Goal: Information Seeking & Learning: Learn about a topic

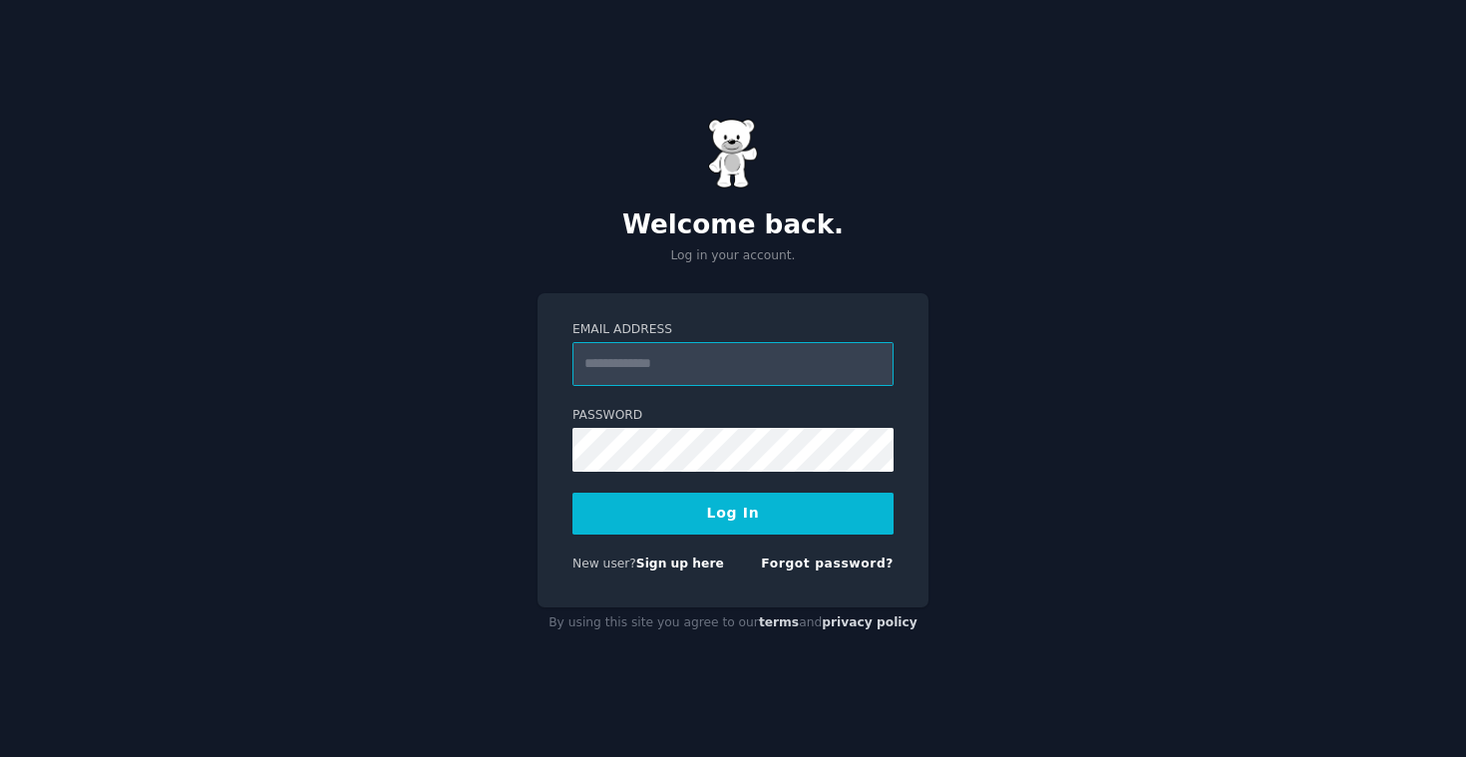
paste input "**********"
type input "**********"
click at [1061, 393] on div "**********" at bounding box center [733, 378] width 1466 height 757
click at [764, 517] on button "Log In" at bounding box center [733, 514] width 321 height 42
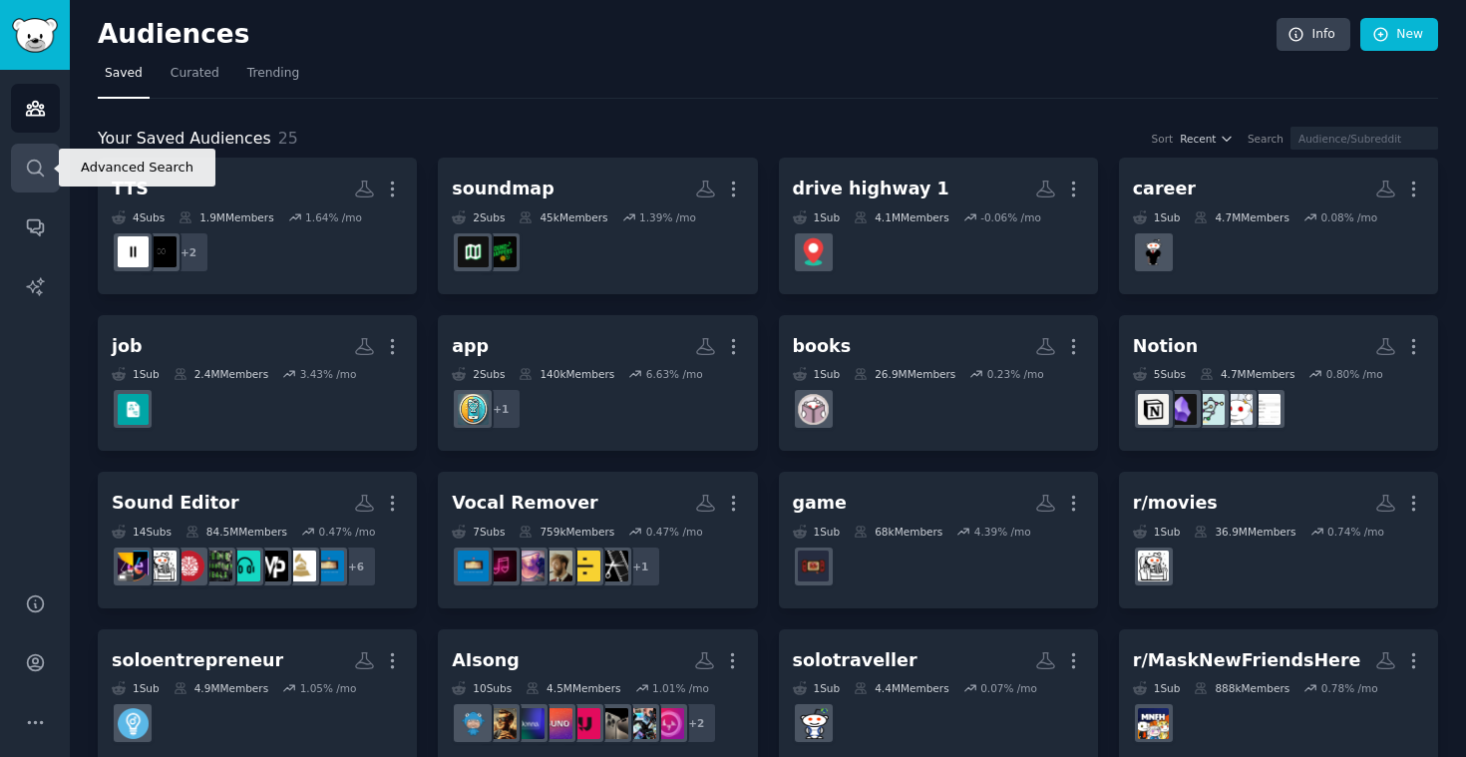
click at [27, 169] on icon "Sidebar" at bounding box center [35, 168] width 16 height 16
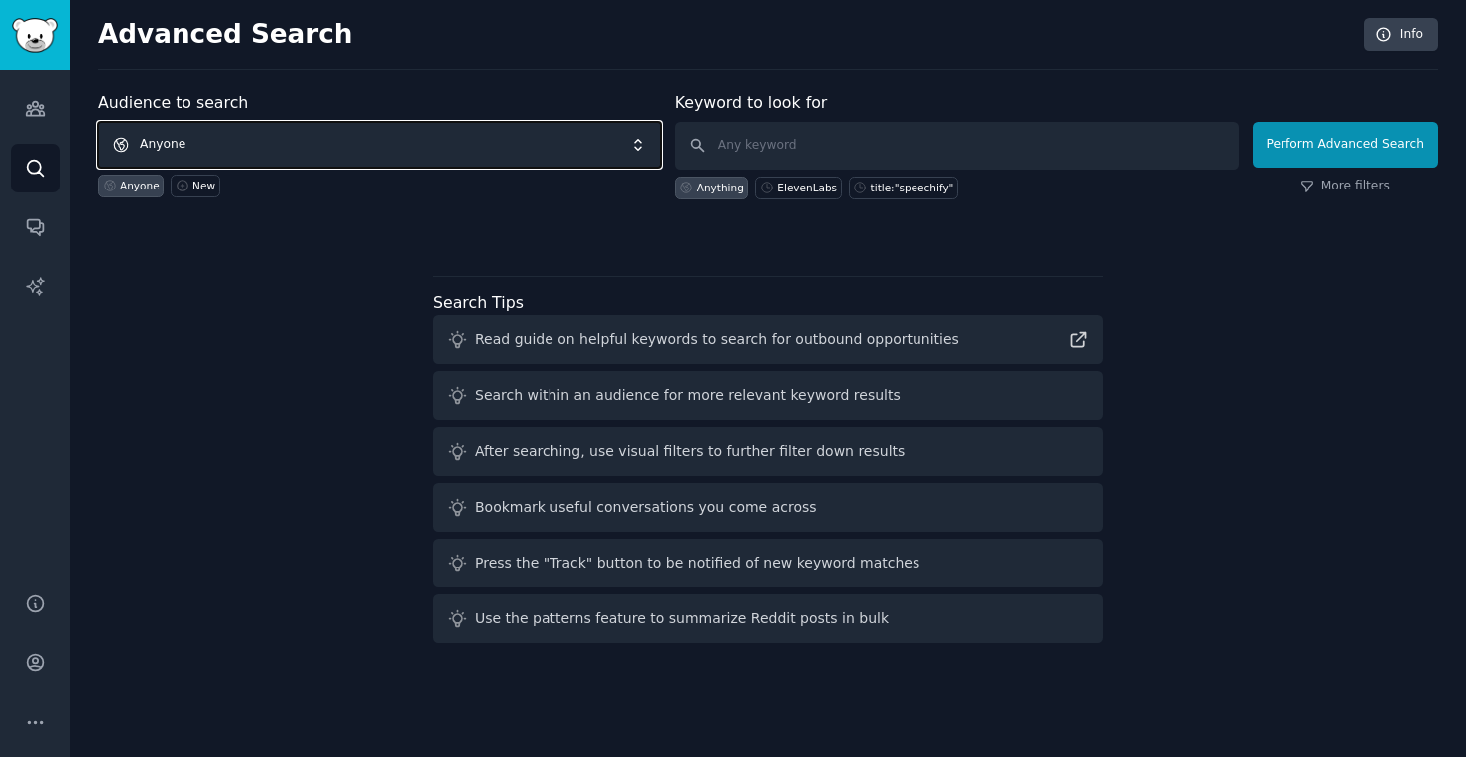
click at [312, 142] on span "Anyone" at bounding box center [380, 145] width 564 height 46
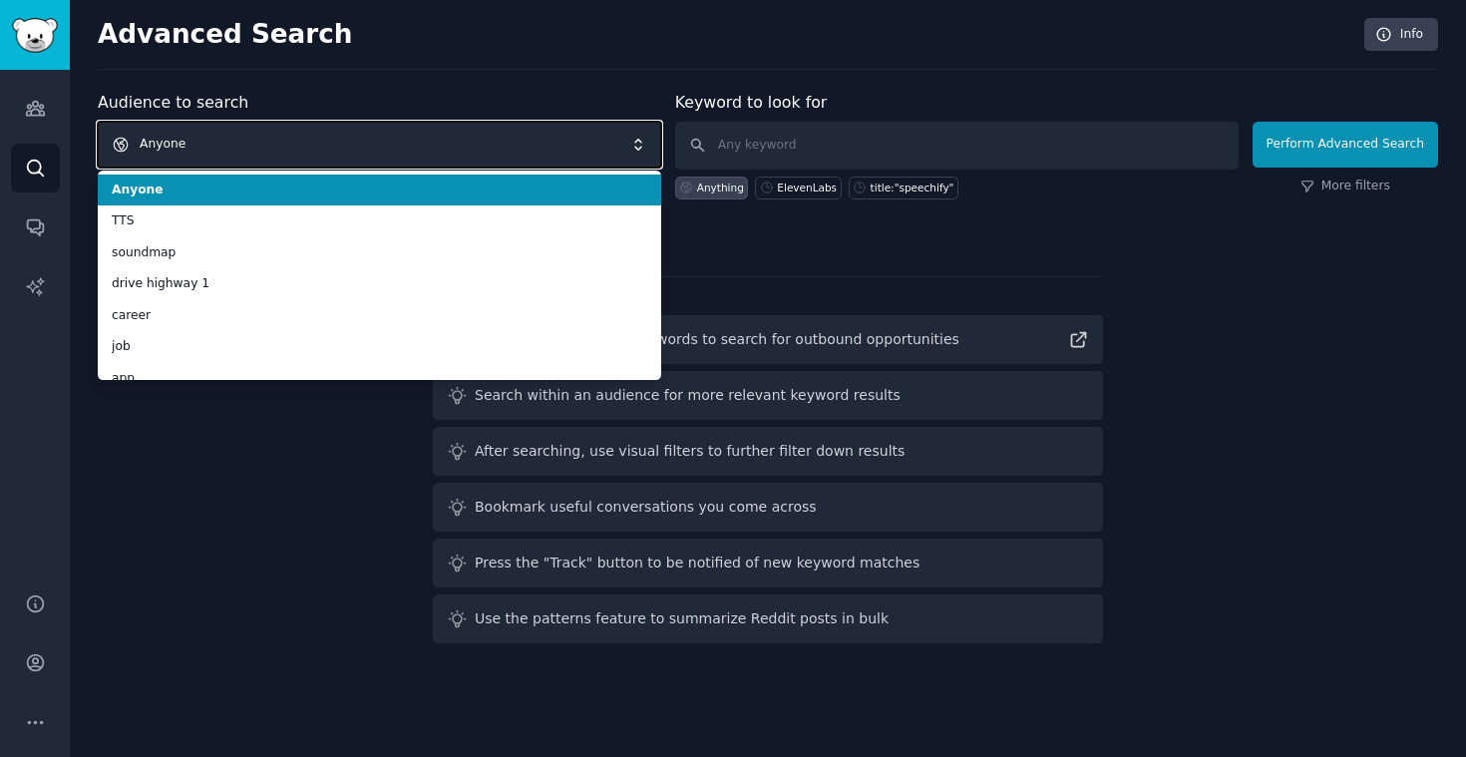
click at [312, 142] on span "Anyone" at bounding box center [380, 145] width 564 height 46
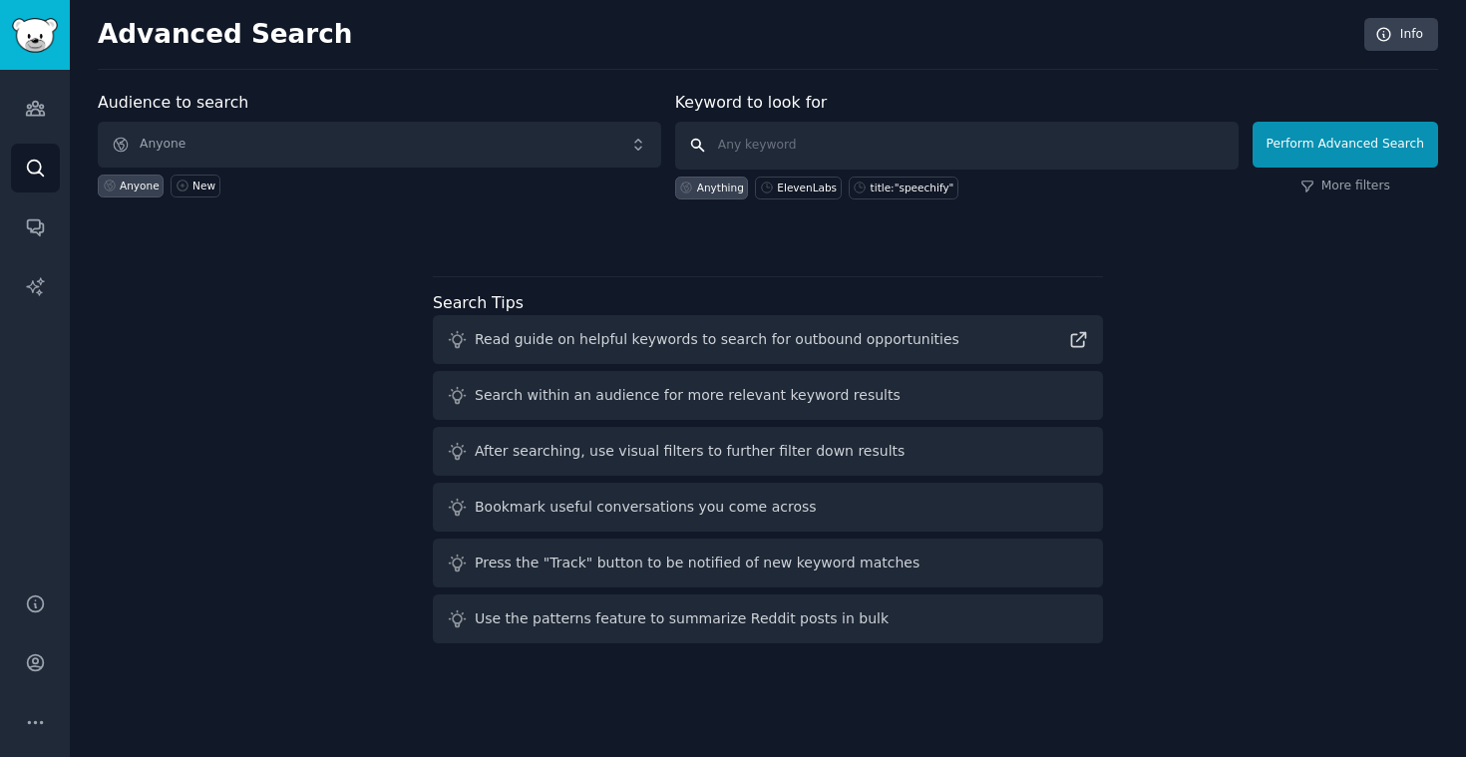
click at [798, 158] on input "text" at bounding box center [957, 146] width 564 height 48
type input "r"
type input "upcycling"
click button "Perform Advanced Search" at bounding box center [1346, 145] width 186 height 46
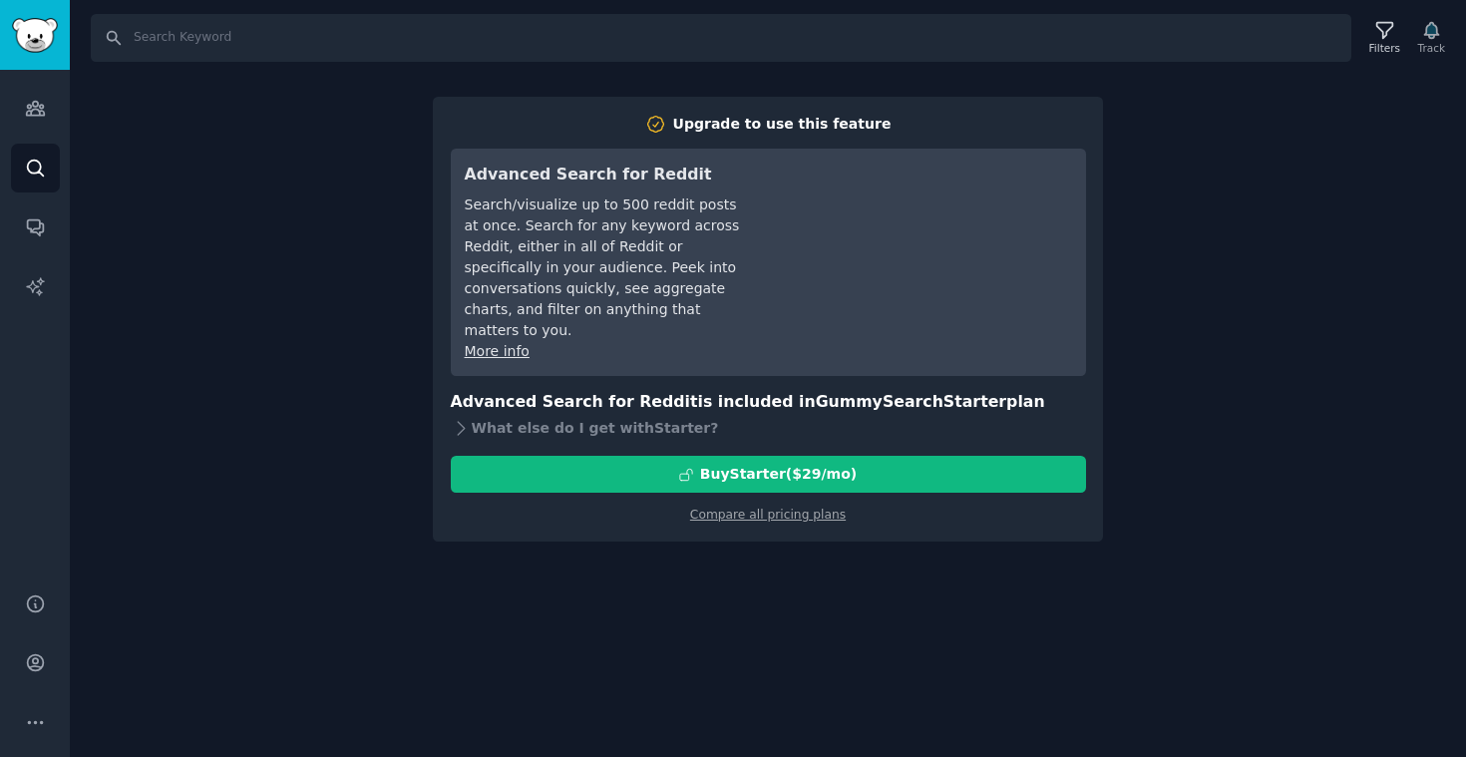
click at [1271, 253] on div "Search Filters Track Upgrade to use this feature Advanced Search for Reddit Sea…" at bounding box center [768, 378] width 1396 height 757
click at [806, 508] on link "Compare all pricing plans" at bounding box center [768, 515] width 156 height 14
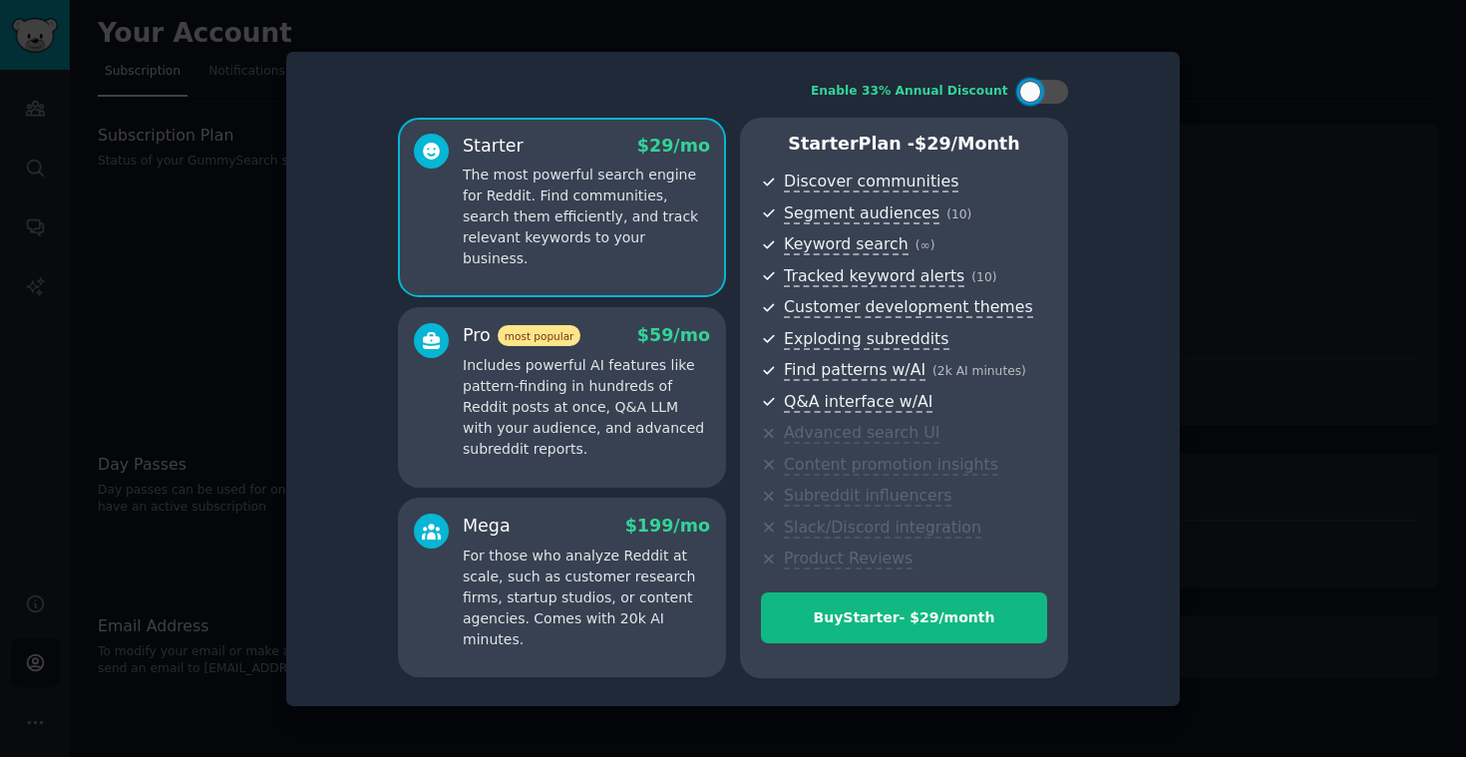
click at [1349, 369] on div at bounding box center [733, 378] width 1466 height 757
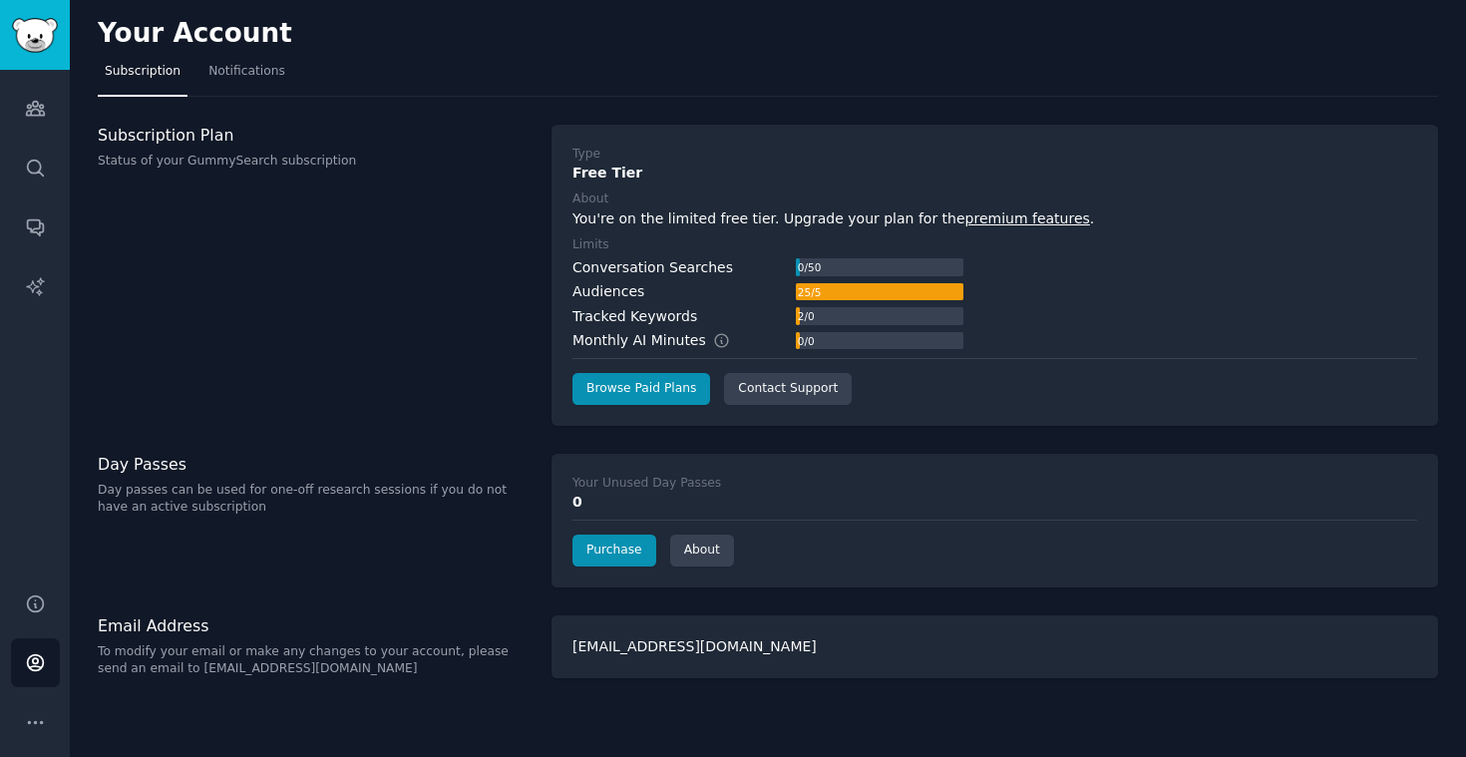
click at [417, 213] on div "Subscription Plan Status of your GummySearch subscription" at bounding box center [314, 275] width 433 height 301
click at [29, 164] on icon "Sidebar" at bounding box center [35, 168] width 21 height 21
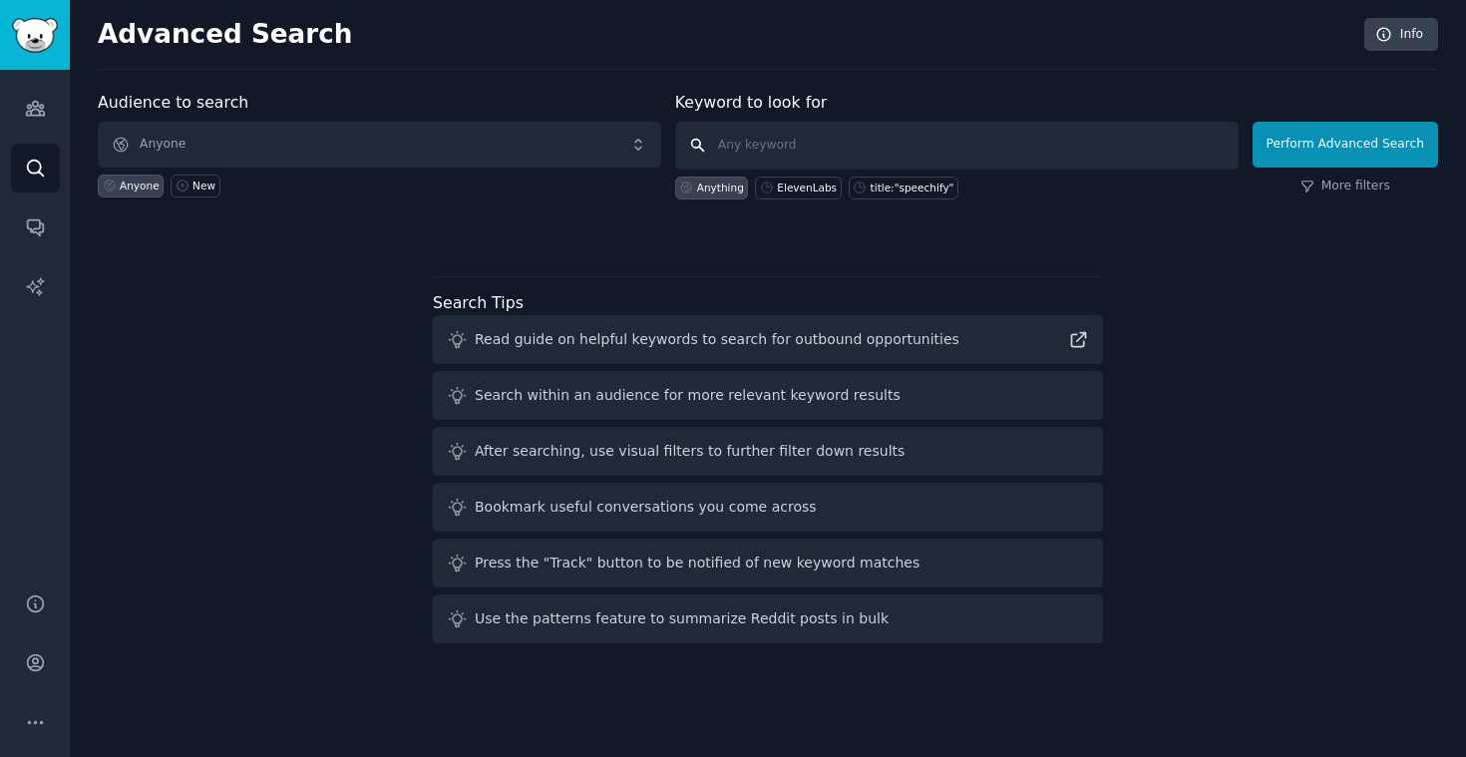
click at [806, 146] on input "text" at bounding box center [957, 146] width 564 height 48
type input "reuse"
click at [1328, 137] on button "Perform Advanced Search" at bounding box center [1346, 145] width 186 height 46
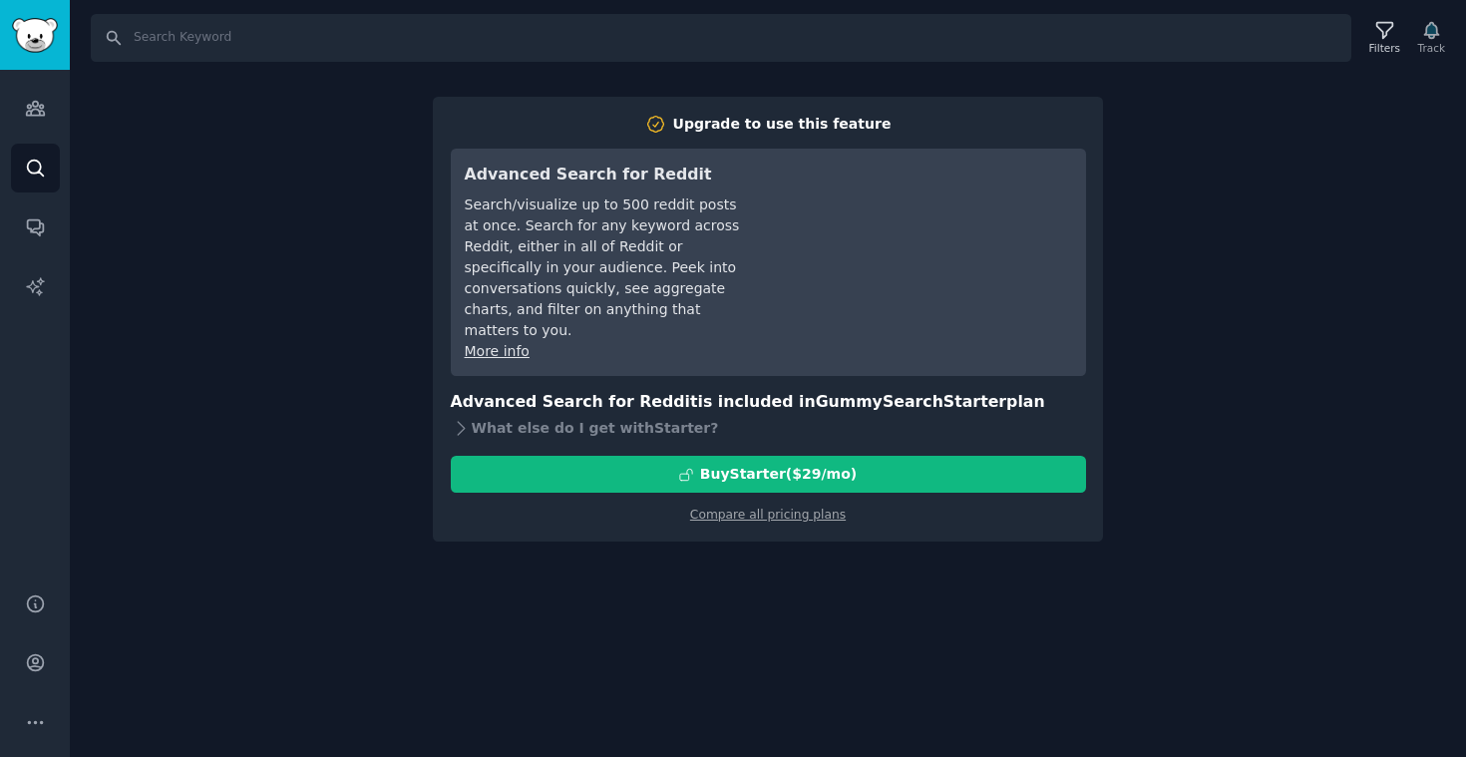
click at [1302, 229] on div "Search Filters Track Upgrade to use this feature Advanced Search for Reddit Sea…" at bounding box center [768, 378] width 1396 height 757
click at [1284, 326] on div "Search Filters Track Upgrade to use this feature Advanced Search for Reddit Sea…" at bounding box center [768, 378] width 1396 height 757
click at [809, 508] on link "Compare all pricing plans" at bounding box center [768, 515] width 156 height 14
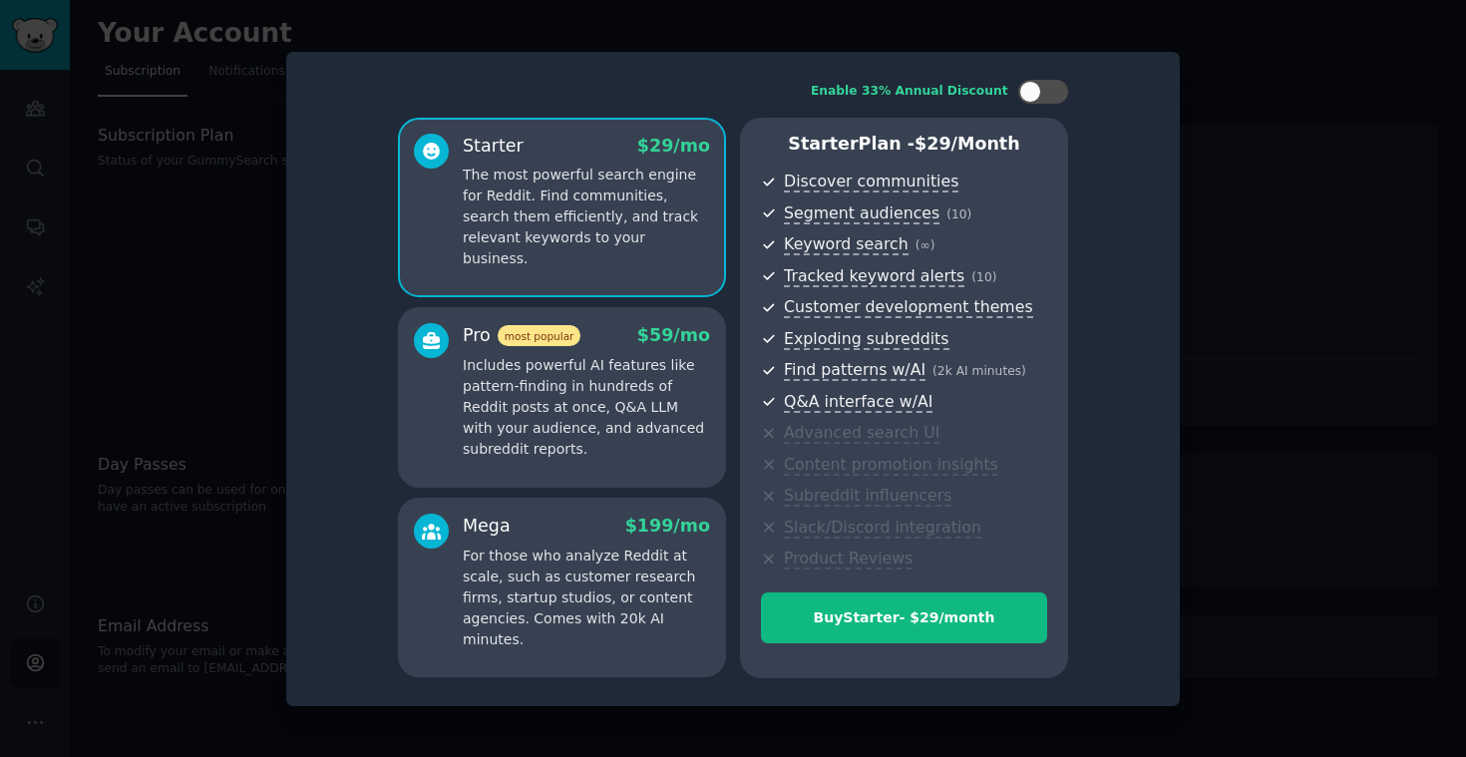
click at [1350, 124] on div at bounding box center [733, 378] width 1466 height 757
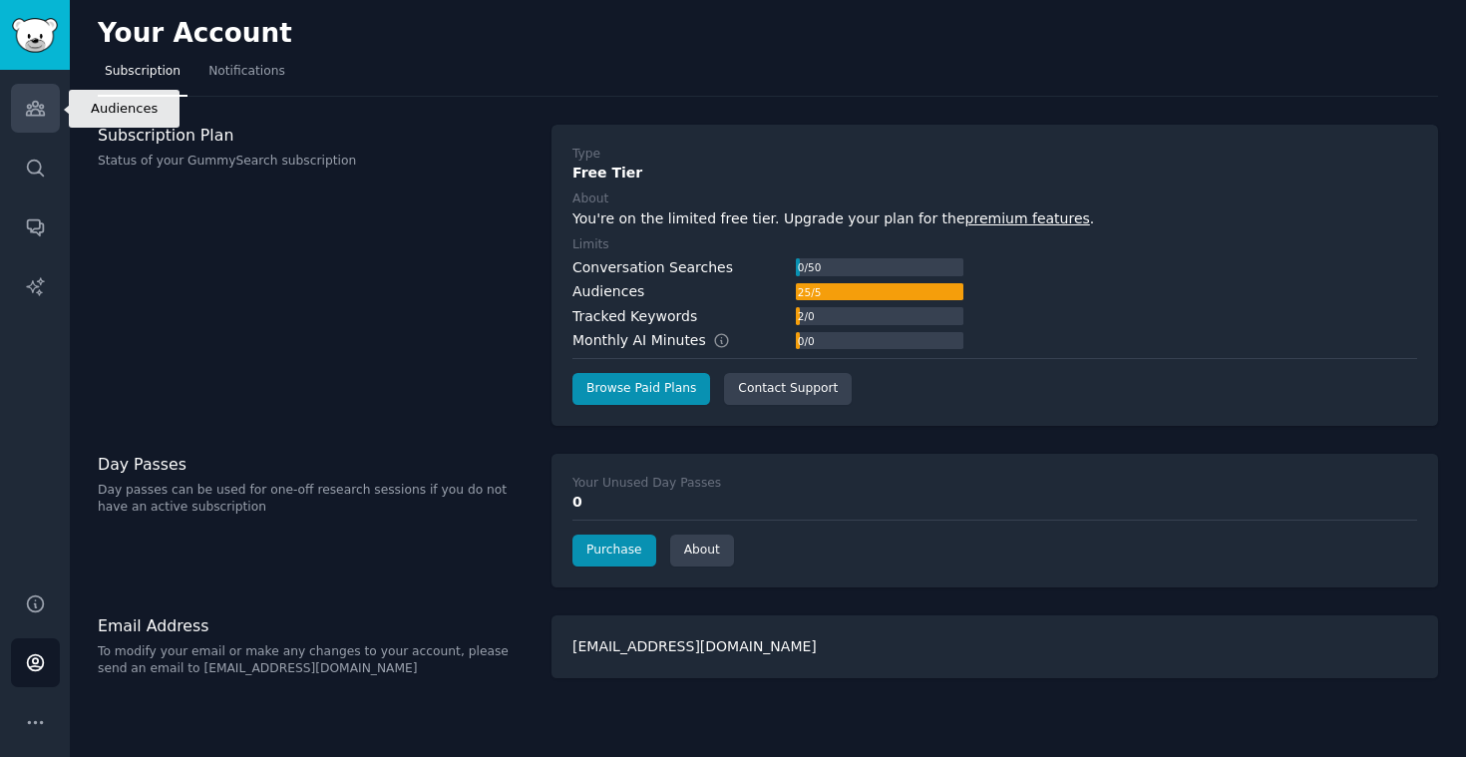
click at [45, 100] on icon "Sidebar" at bounding box center [35, 108] width 21 height 21
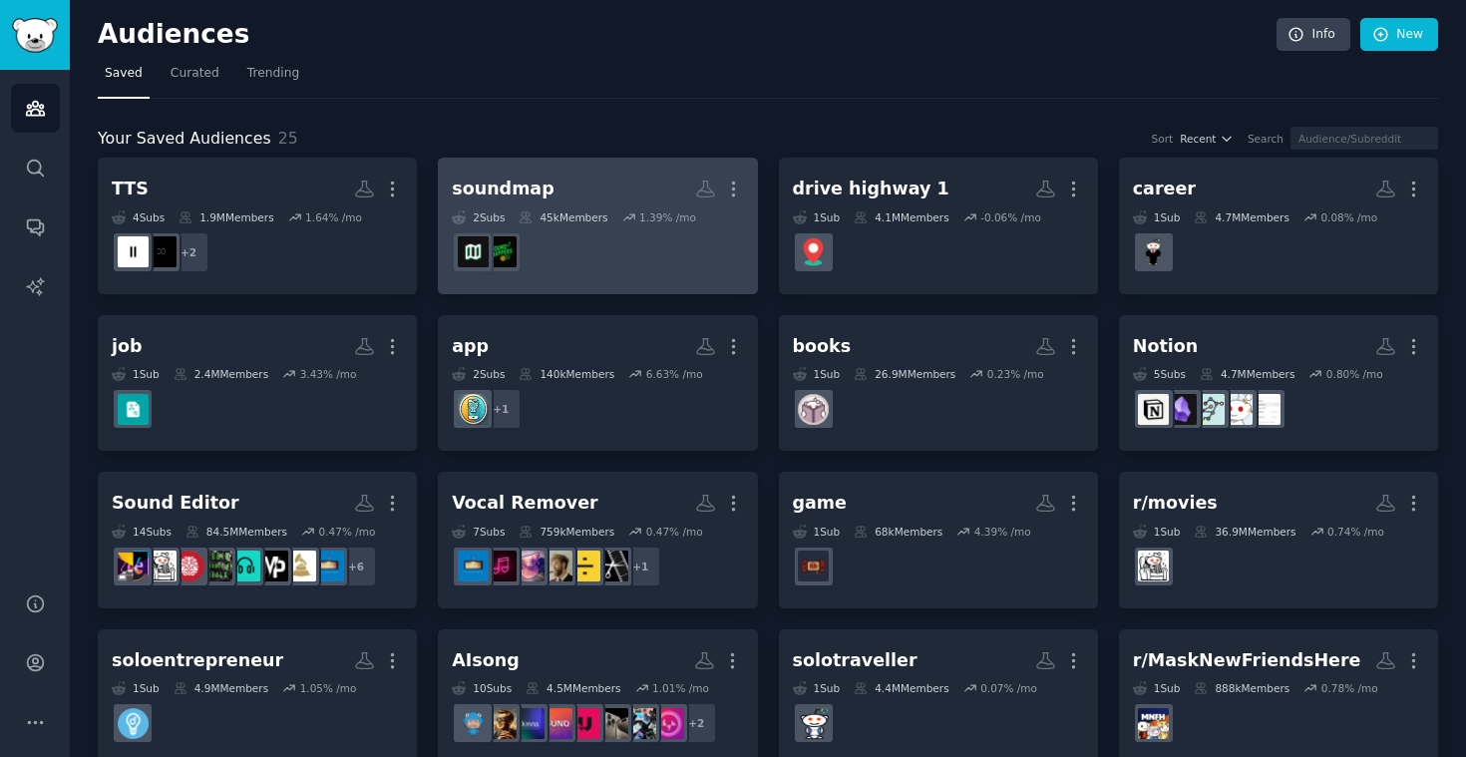
click at [601, 186] on h2 "soundmap More" at bounding box center [597, 189] width 291 height 35
